Goal: Check status: Check status

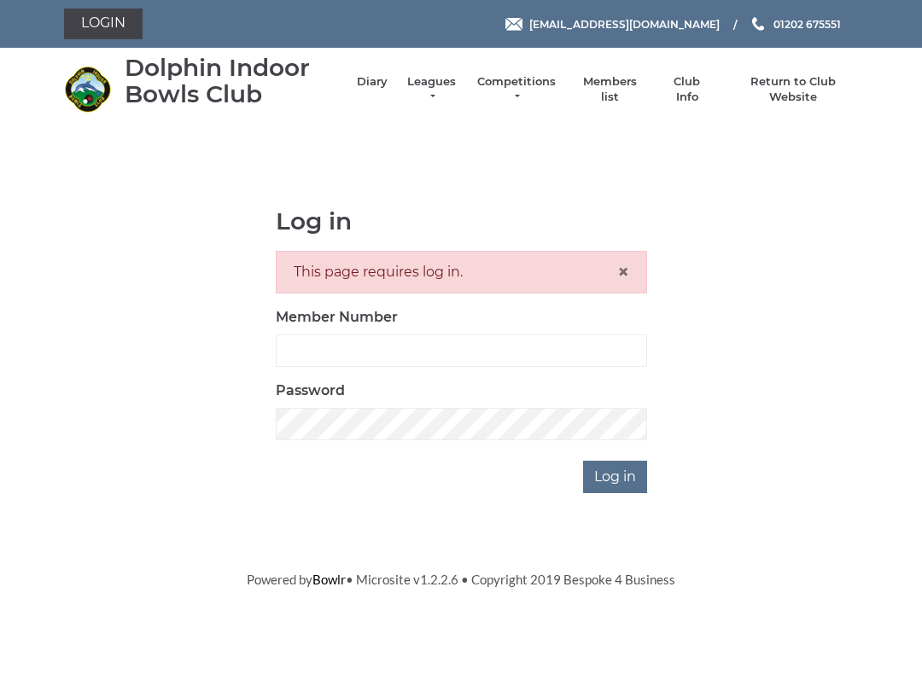
scroll to position [154, 0]
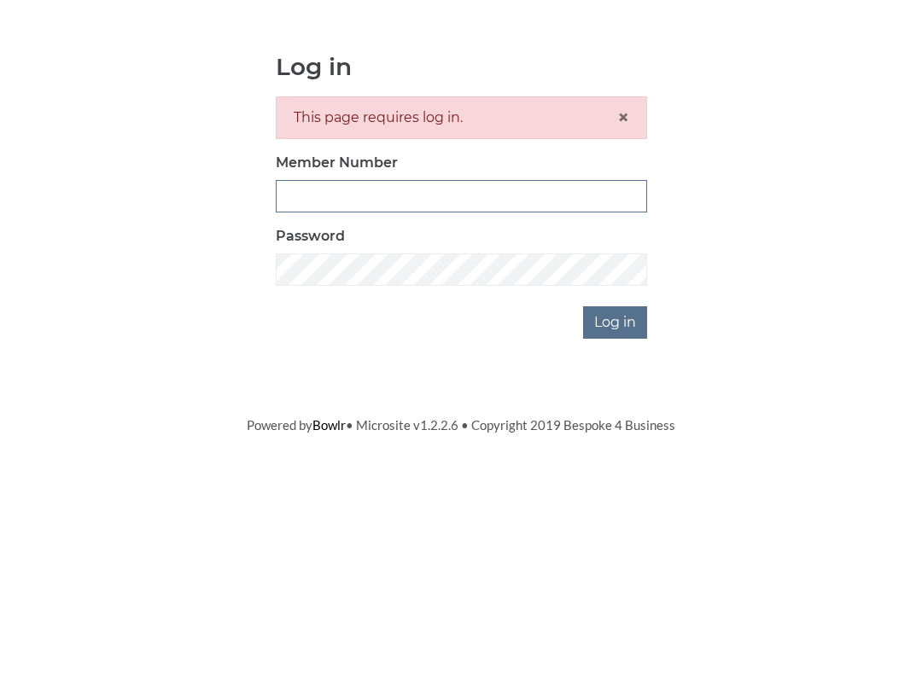
type input "3771"
click at [616, 461] on input "Log in" at bounding box center [615, 477] width 64 height 32
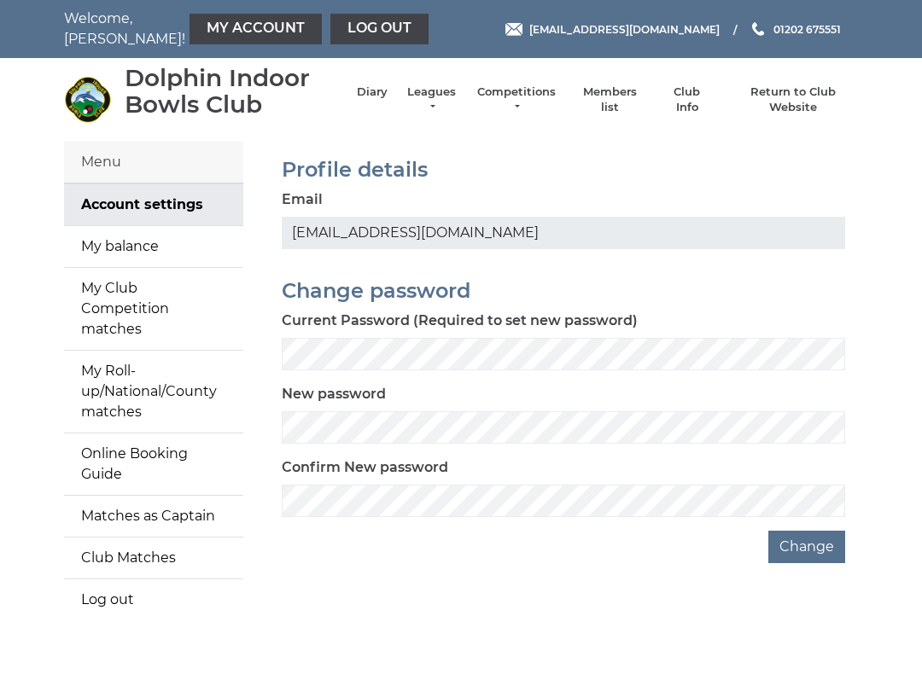
click at [367, 98] on link "Diary" at bounding box center [372, 91] width 31 height 15
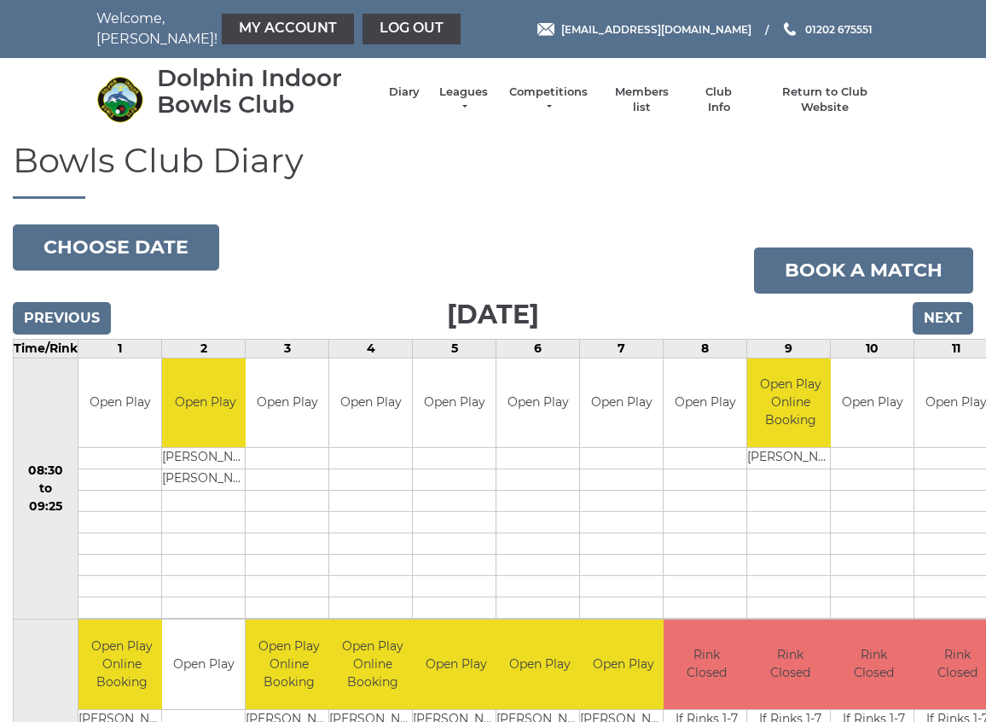
click at [948, 324] on input "Next" at bounding box center [943, 318] width 61 height 32
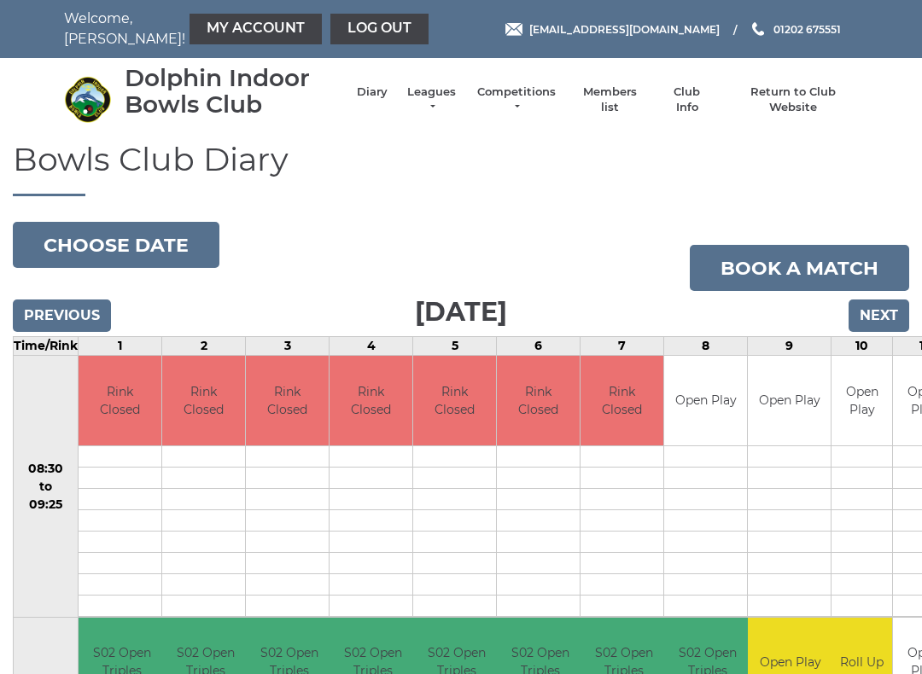
click at [875, 319] on input "Next" at bounding box center [878, 315] width 61 height 32
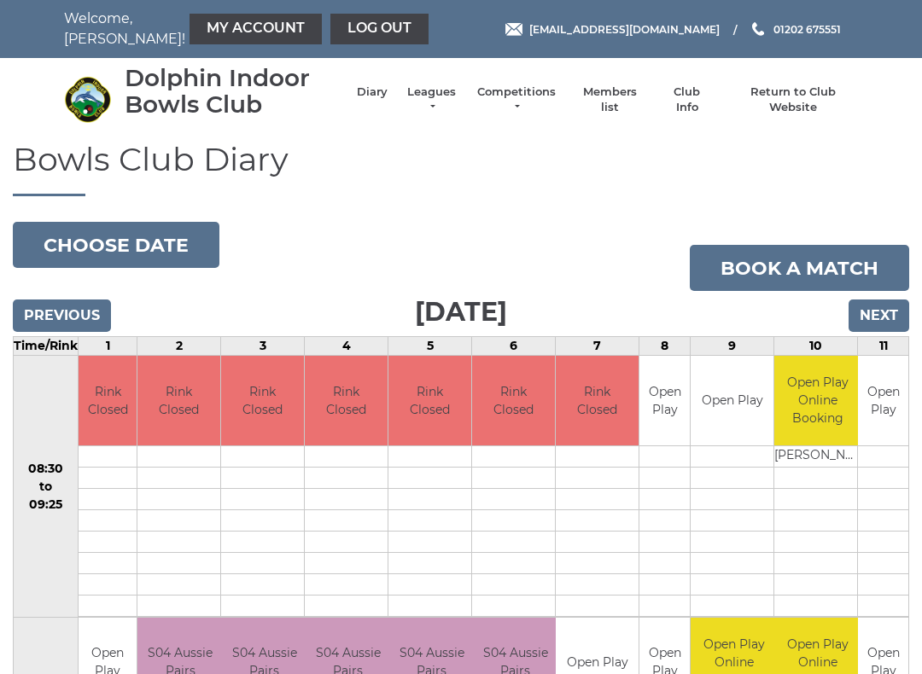
click at [51, 311] on input "Previous" at bounding box center [62, 315] width 98 height 32
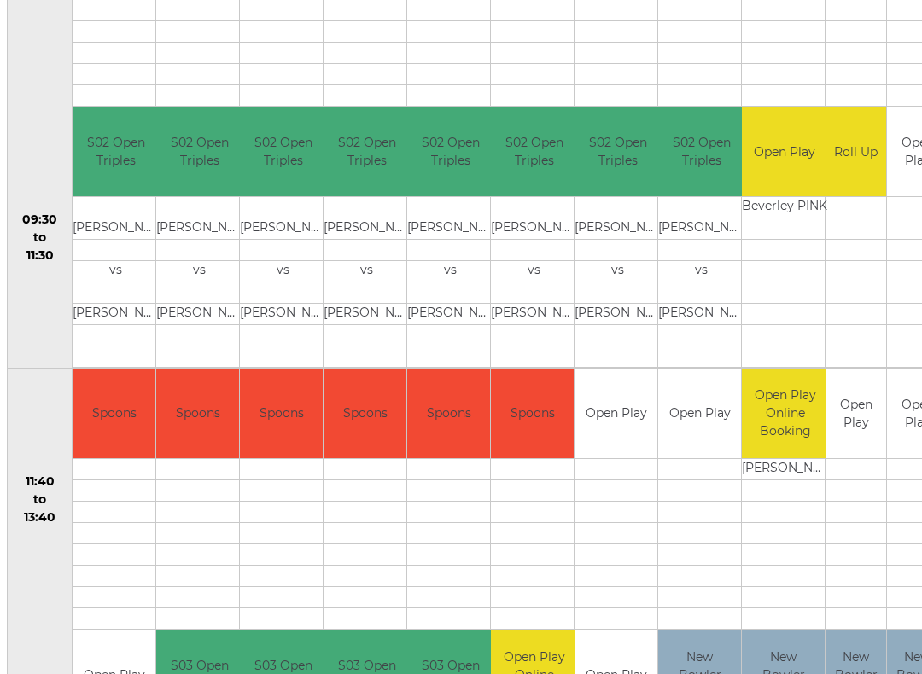
scroll to position [509, 6]
